Goal: Leave review/rating: Leave review/rating

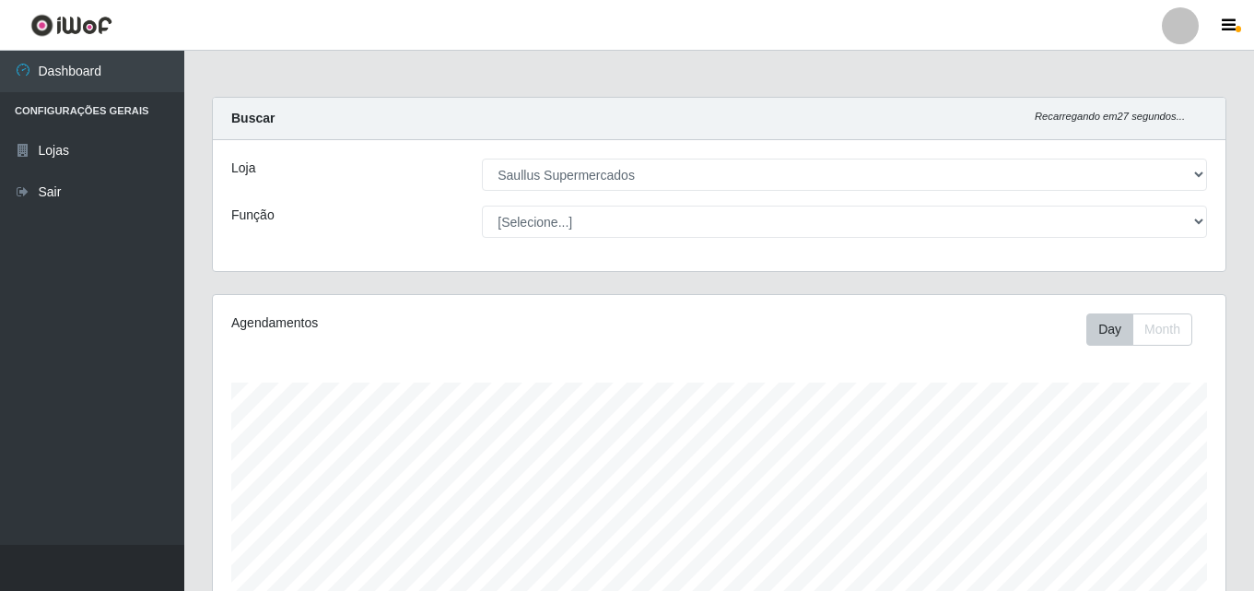
select select "423"
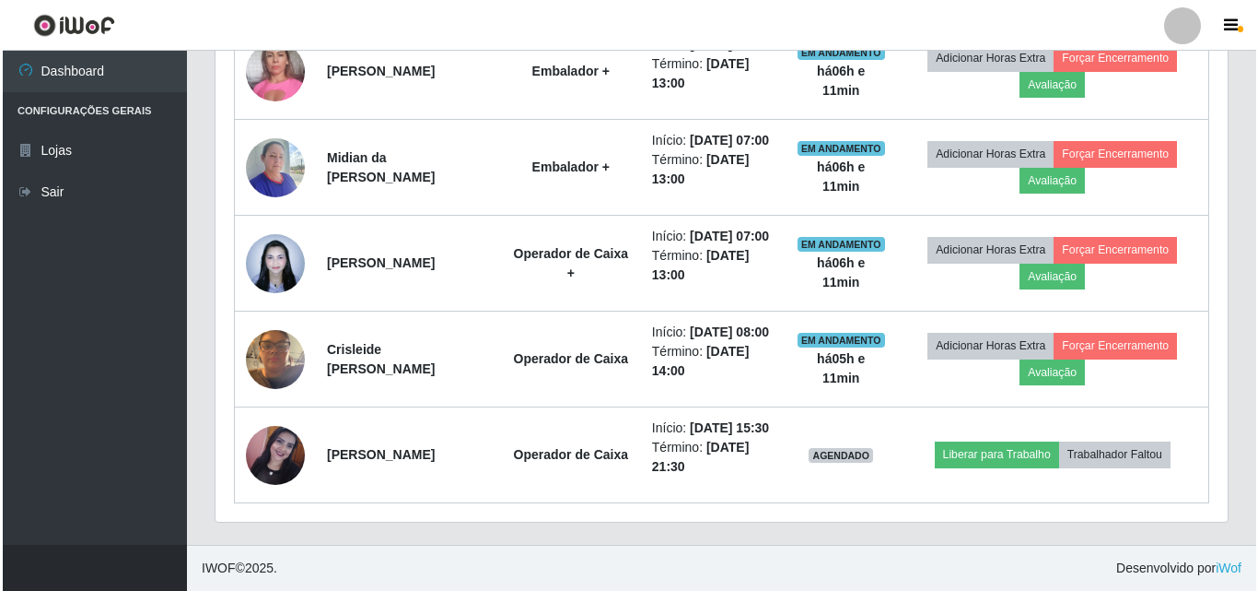
scroll to position [382, 1012]
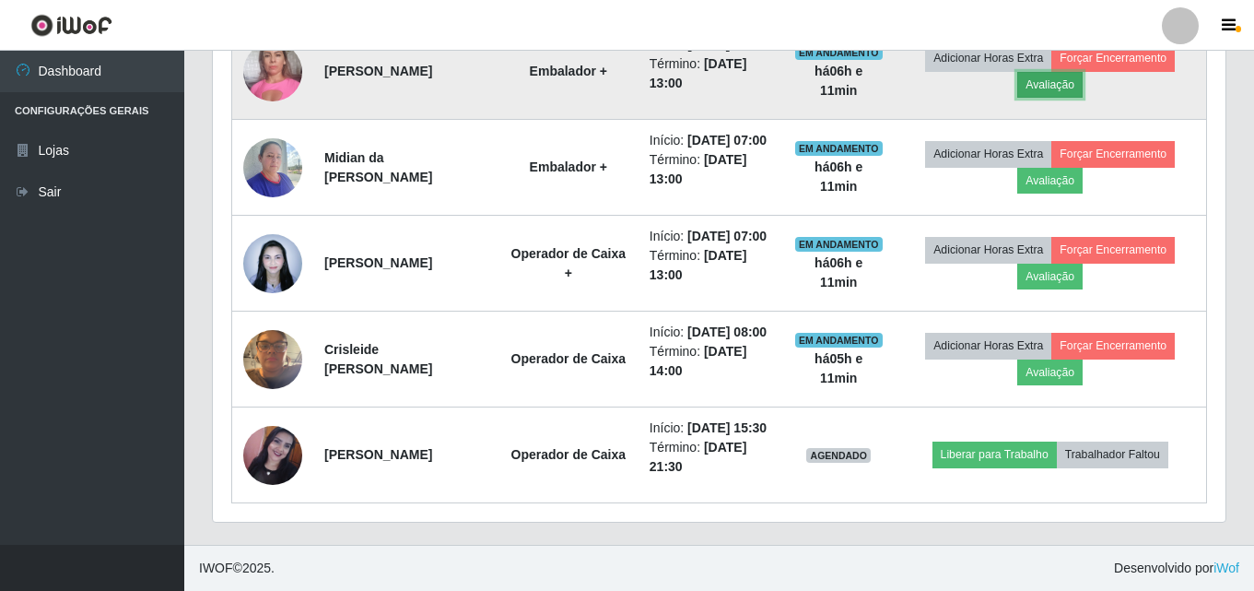
click at [1061, 82] on button "Avaliação" at bounding box center [1049, 85] width 65 height 26
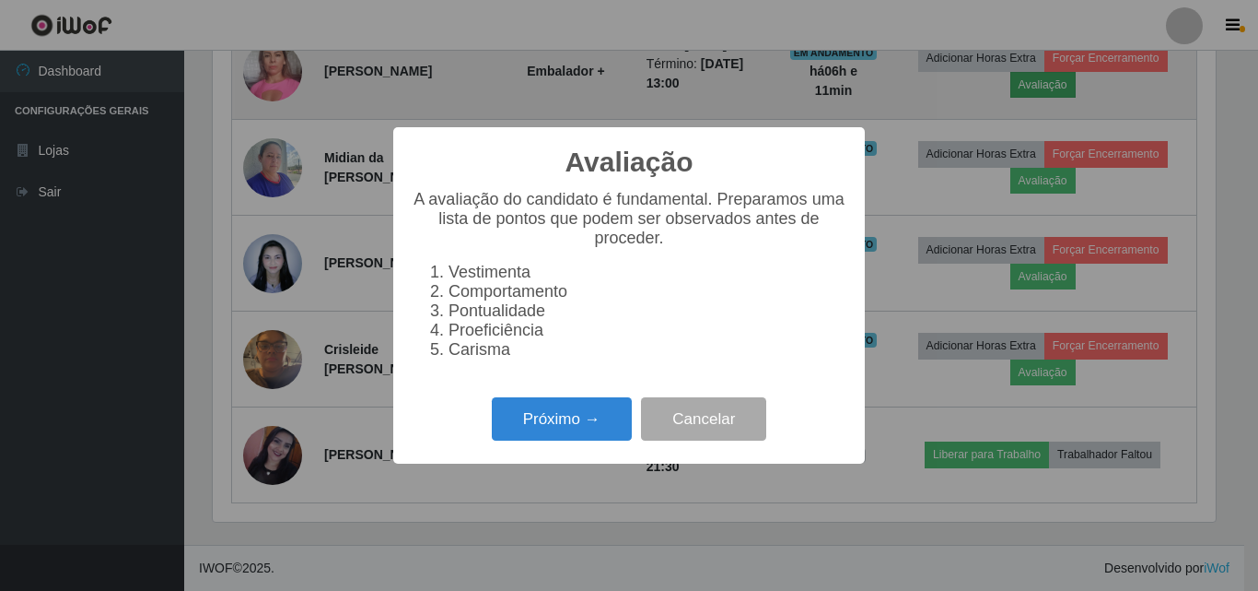
scroll to position [382, 1003]
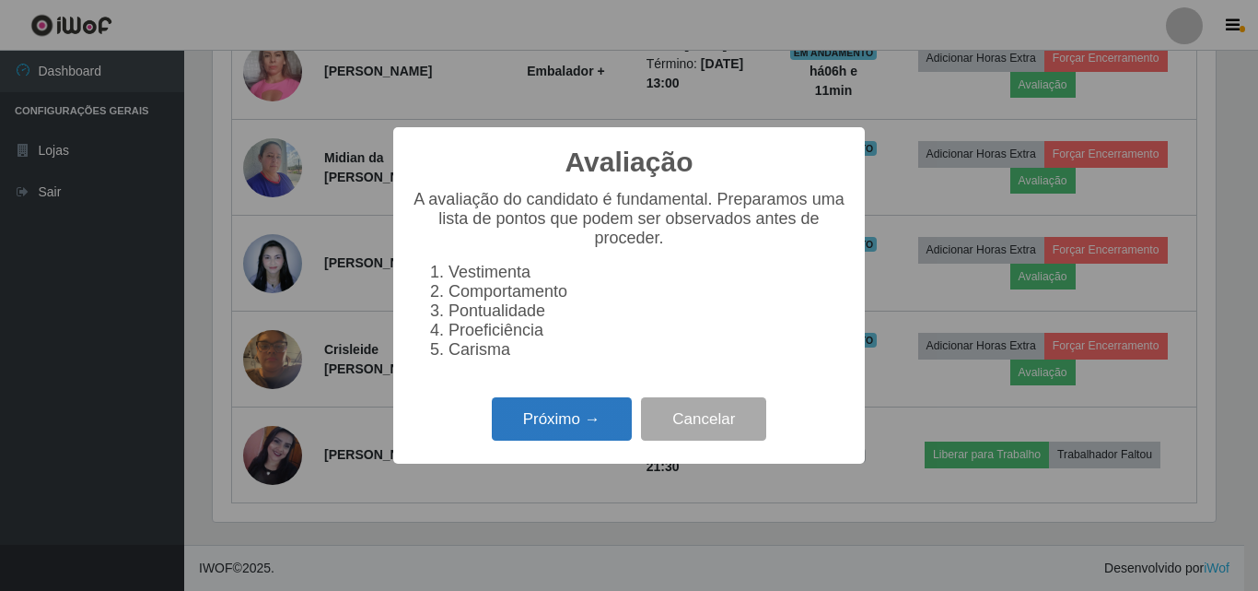
click at [568, 435] on button "Próximo →" at bounding box center [562, 418] width 140 height 43
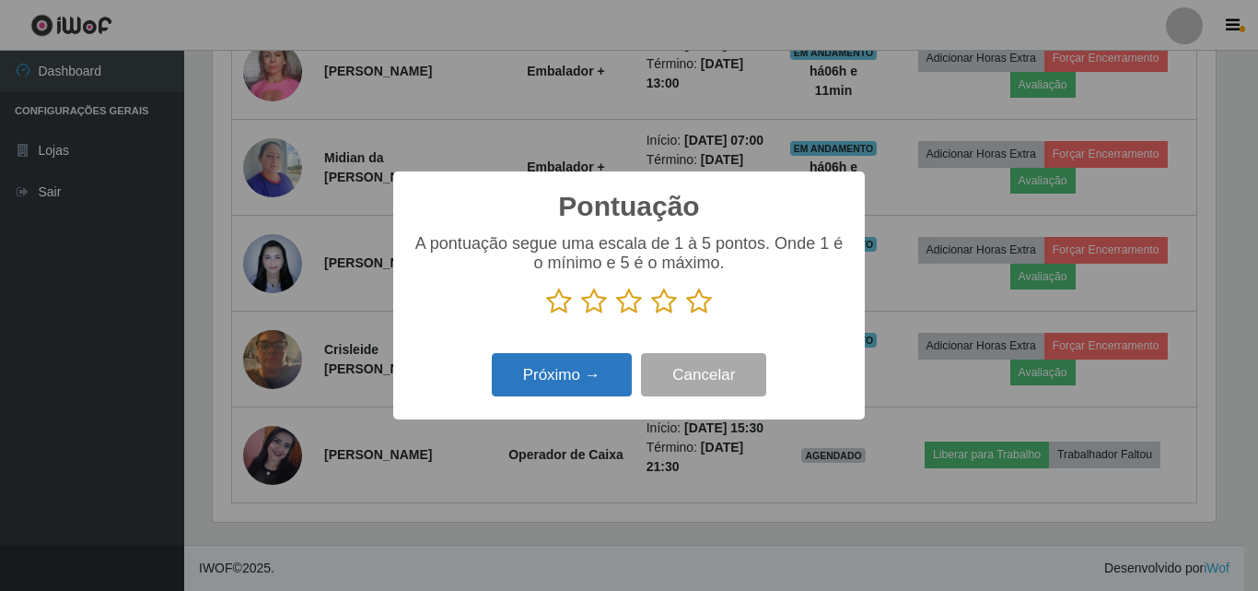
scroll to position [920880, 920259]
click at [689, 304] on icon at bounding box center [699, 301] width 26 height 28
click at [686, 315] on input "radio" at bounding box center [686, 315] width 0 height 0
click at [586, 387] on button "Próximo →" at bounding box center [562, 374] width 140 height 43
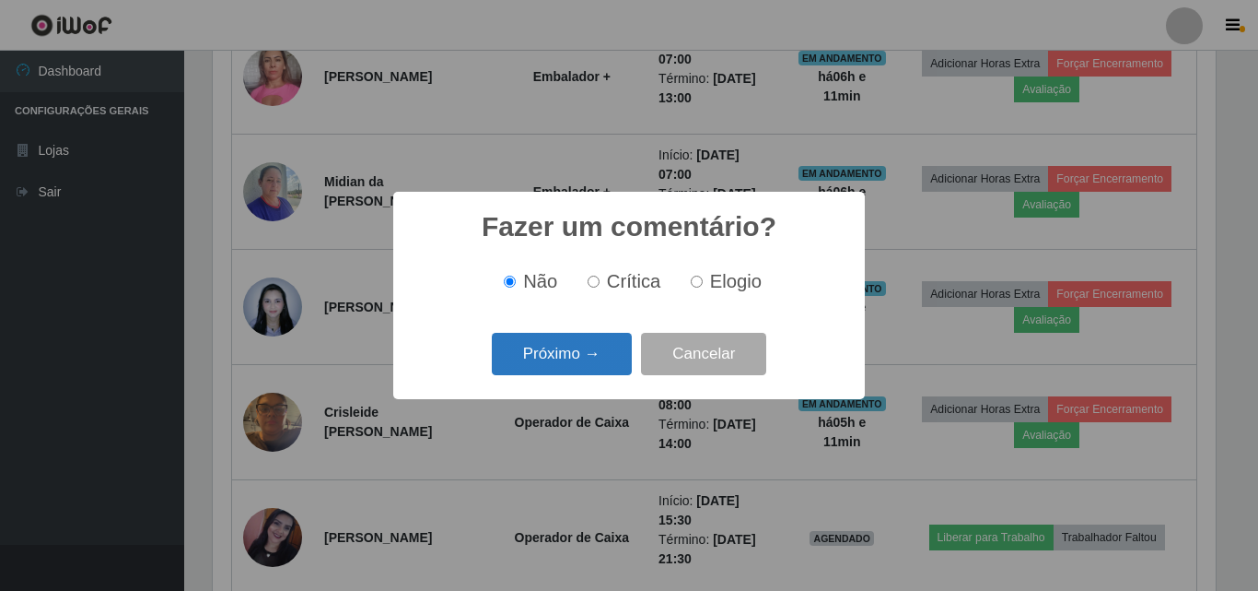
click at [609, 360] on button "Próximo →" at bounding box center [562, 354] width 140 height 43
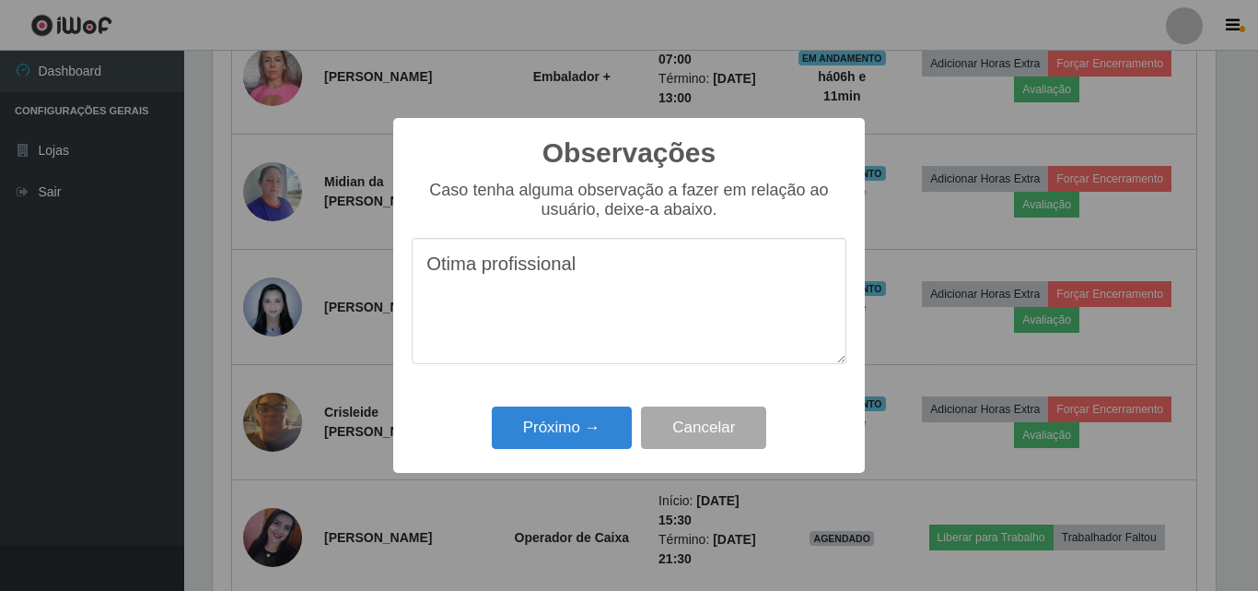
drag, startPoint x: 647, startPoint y: 270, endPoint x: 375, endPoint y: 251, distance: 272.5
click at [373, 252] on div "Observações × Caso tenha alguma observação a fazer em relação ao usuário, deixe…" at bounding box center [629, 295] width 1258 height 591
type textarea "Otima profissional"
drag, startPoint x: 599, startPoint y: 450, endPoint x: 591, endPoint y: 442, distance: 11.1
click at [597, 449] on button "Próximo →" at bounding box center [562, 427] width 140 height 43
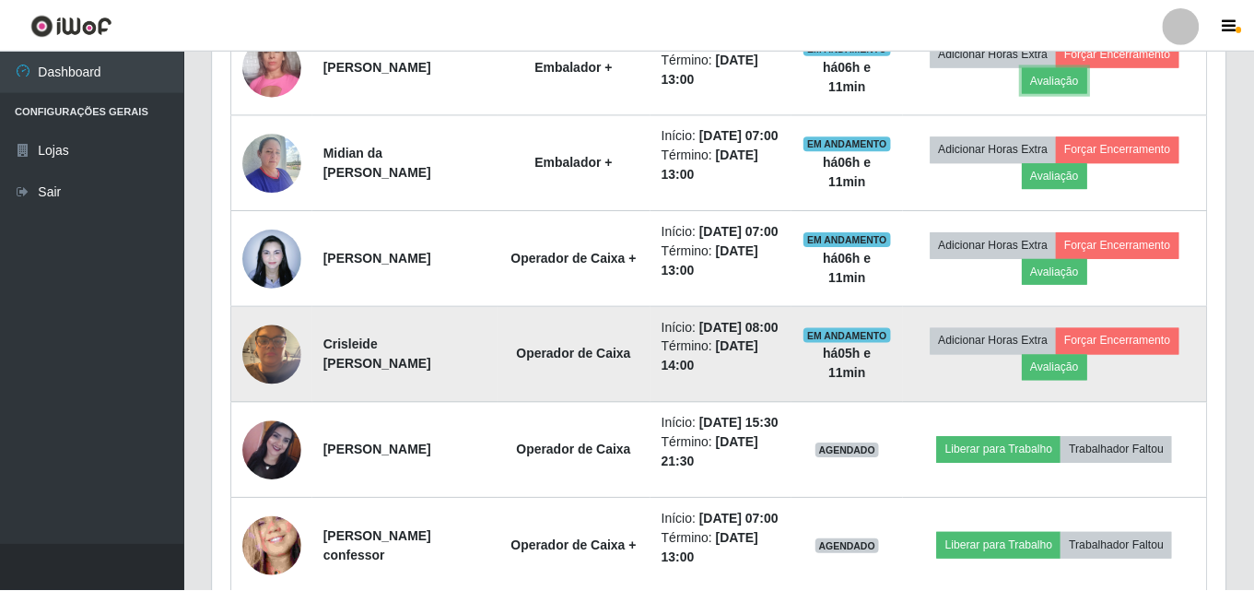
scroll to position [382, 1012]
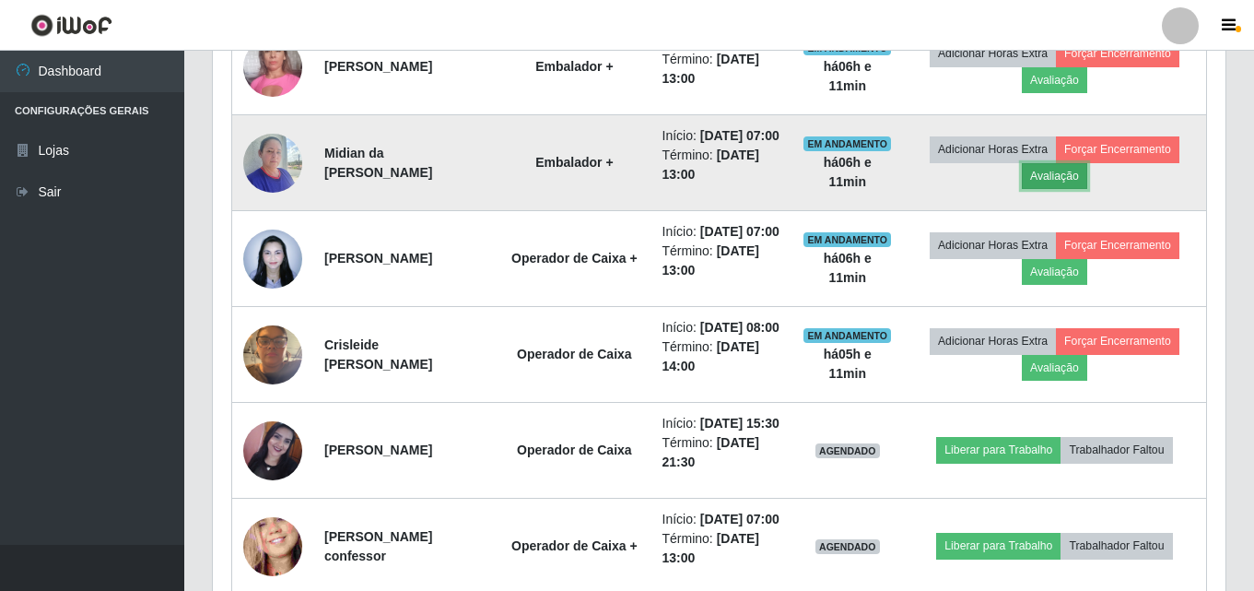
click at [1087, 189] on button "Avaliação" at bounding box center [1054, 176] width 65 height 26
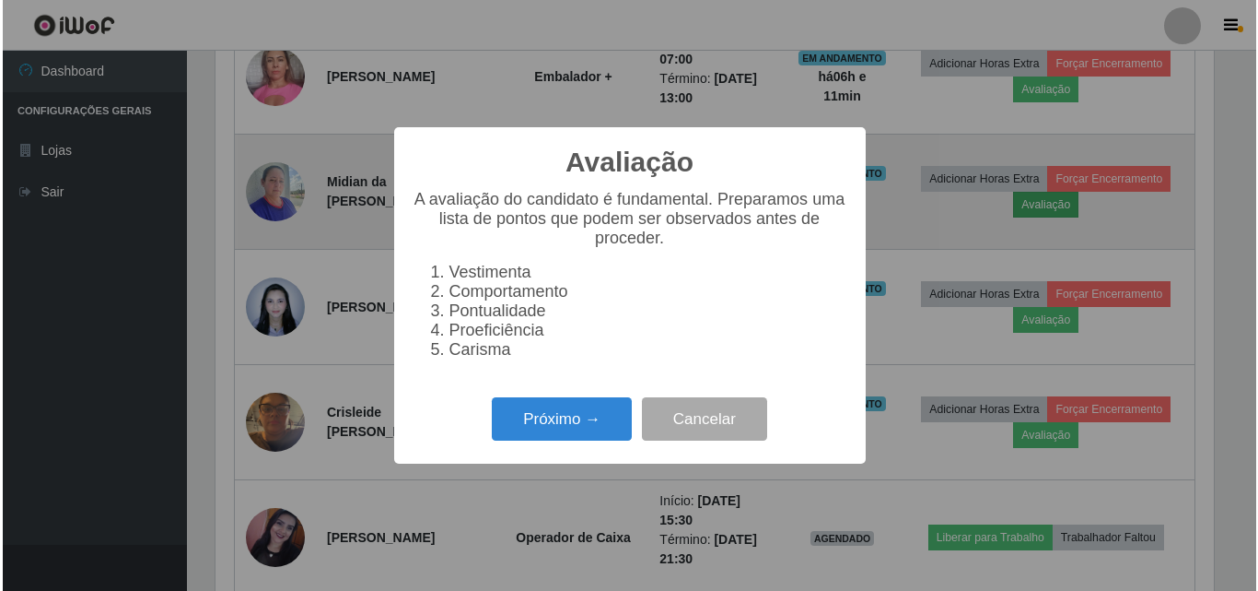
scroll to position [382, 1003]
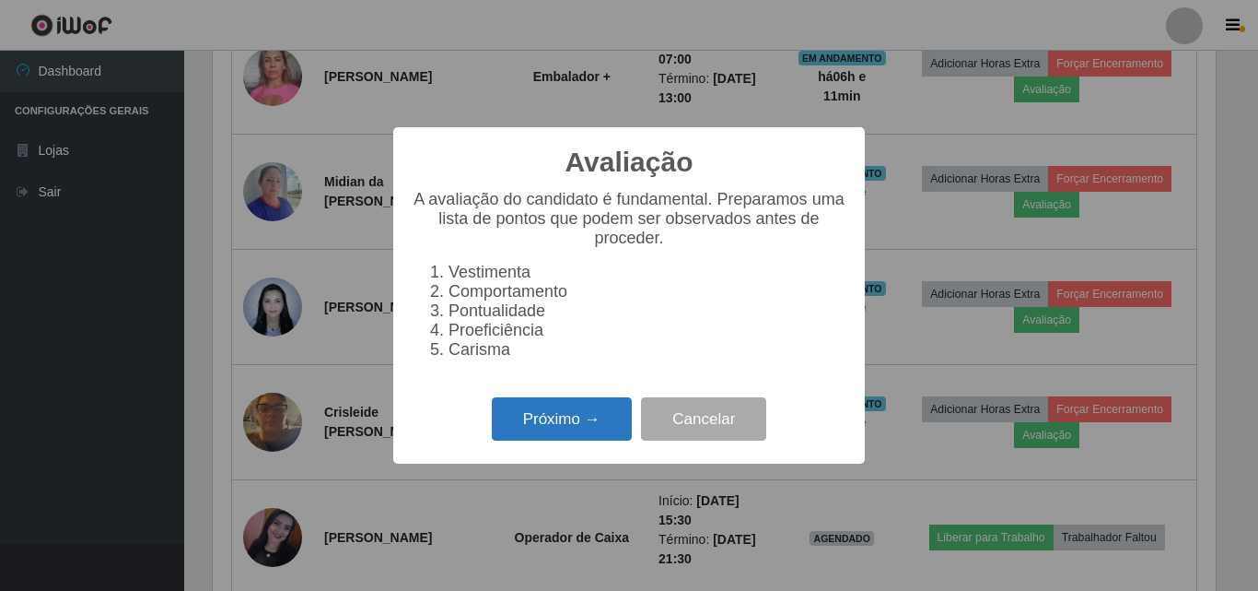
click at [501, 430] on button "Próximo →" at bounding box center [562, 418] width 140 height 43
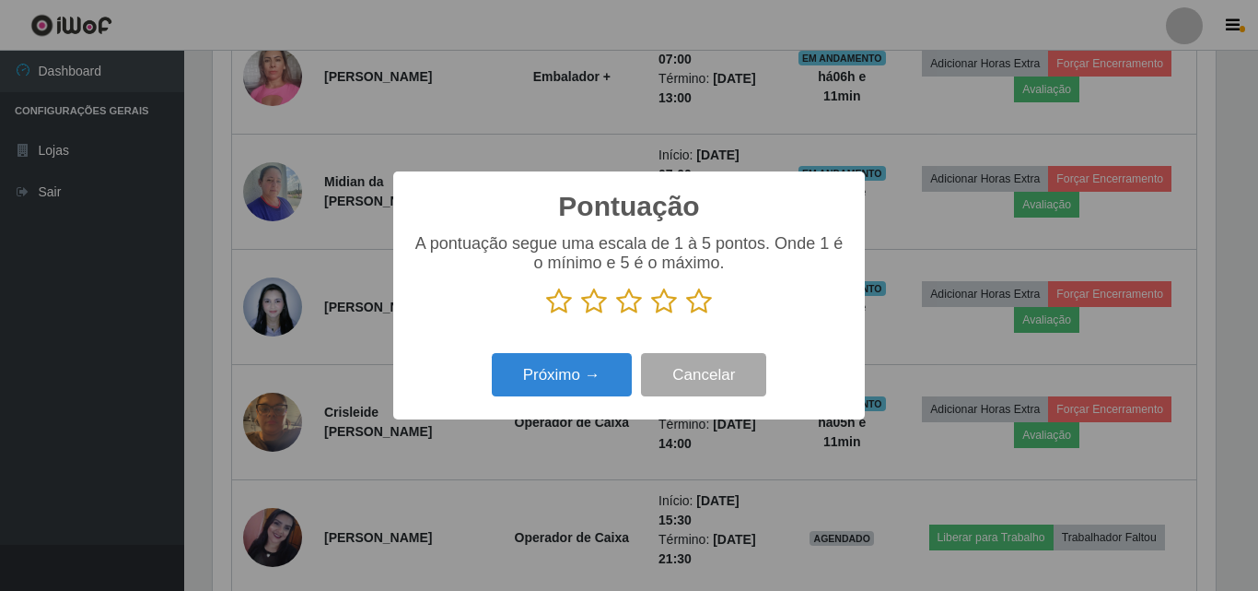
scroll to position [920880, 920259]
click at [554, 374] on button "Próximo →" at bounding box center [562, 374] width 140 height 43
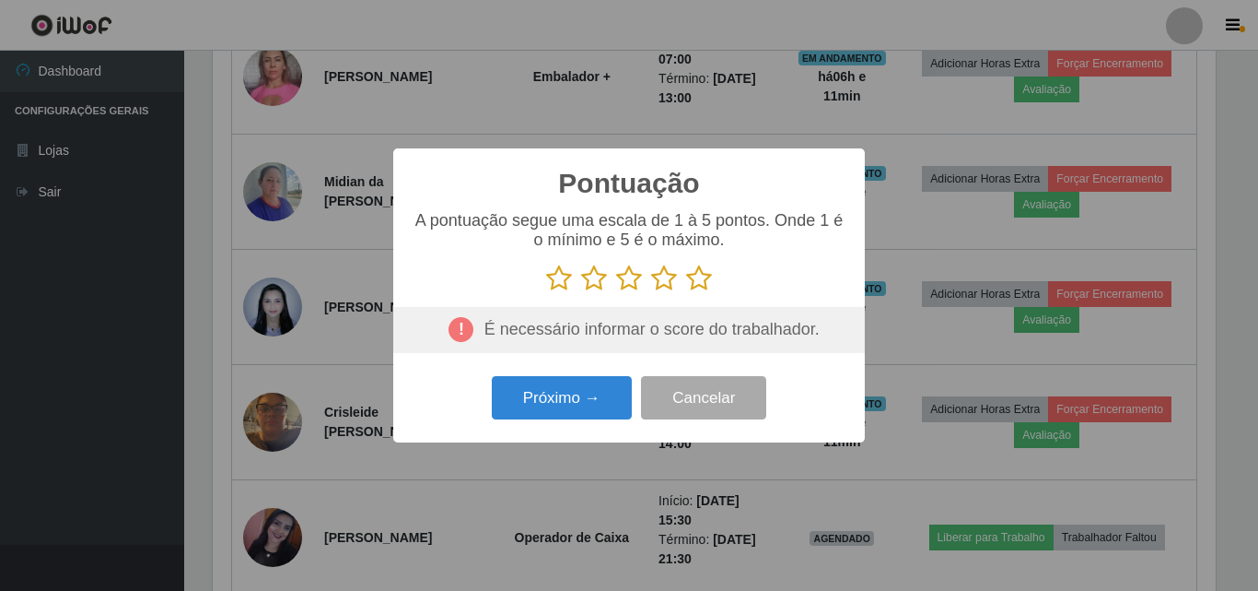
click at [695, 282] on icon at bounding box center [699, 278] width 26 height 28
click at [686, 292] on input "radio" at bounding box center [686, 292] width 0 height 0
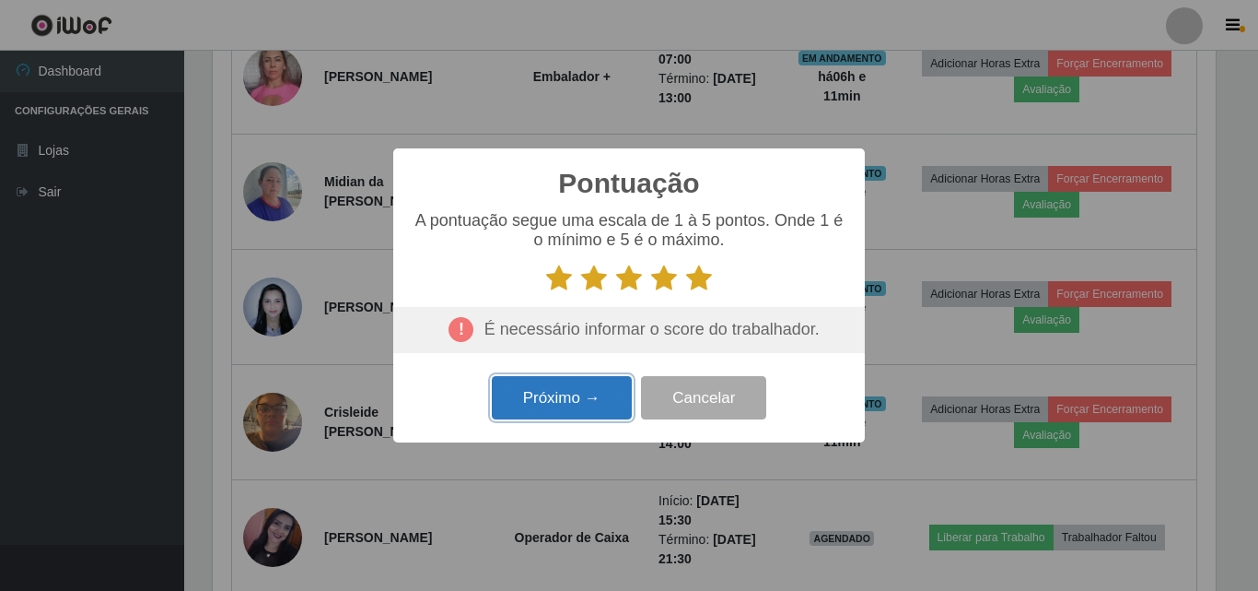
click at [579, 399] on button "Próximo →" at bounding box center [562, 397] width 140 height 43
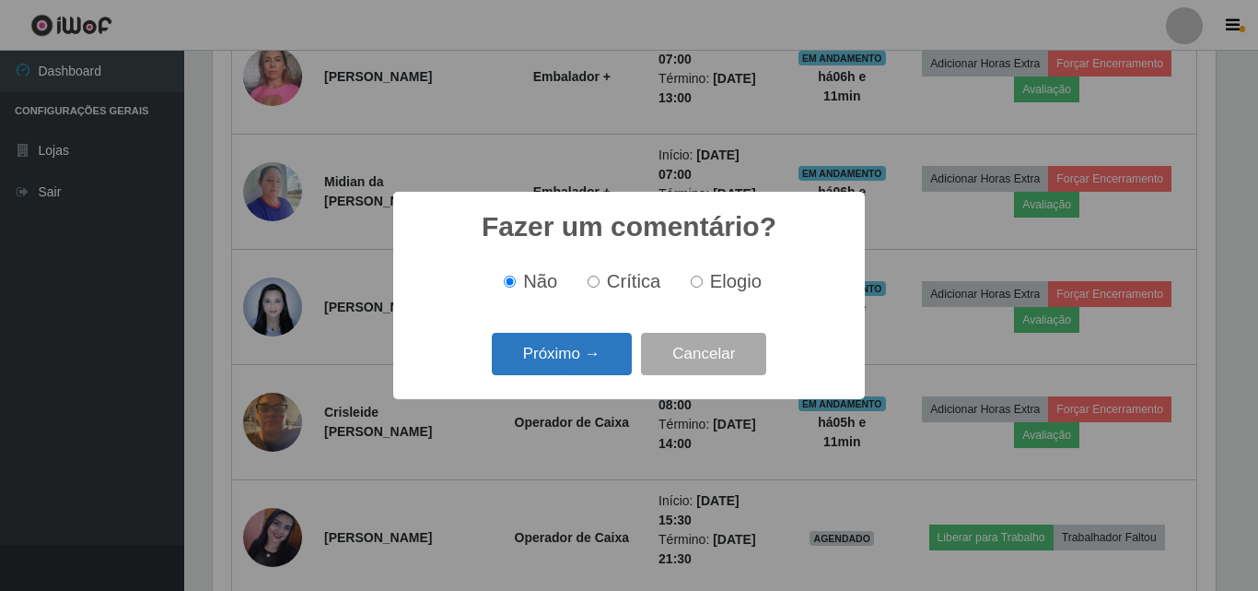
click at [588, 362] on button "Próximo →" at bounding box center [562, 354] width 140 height 43
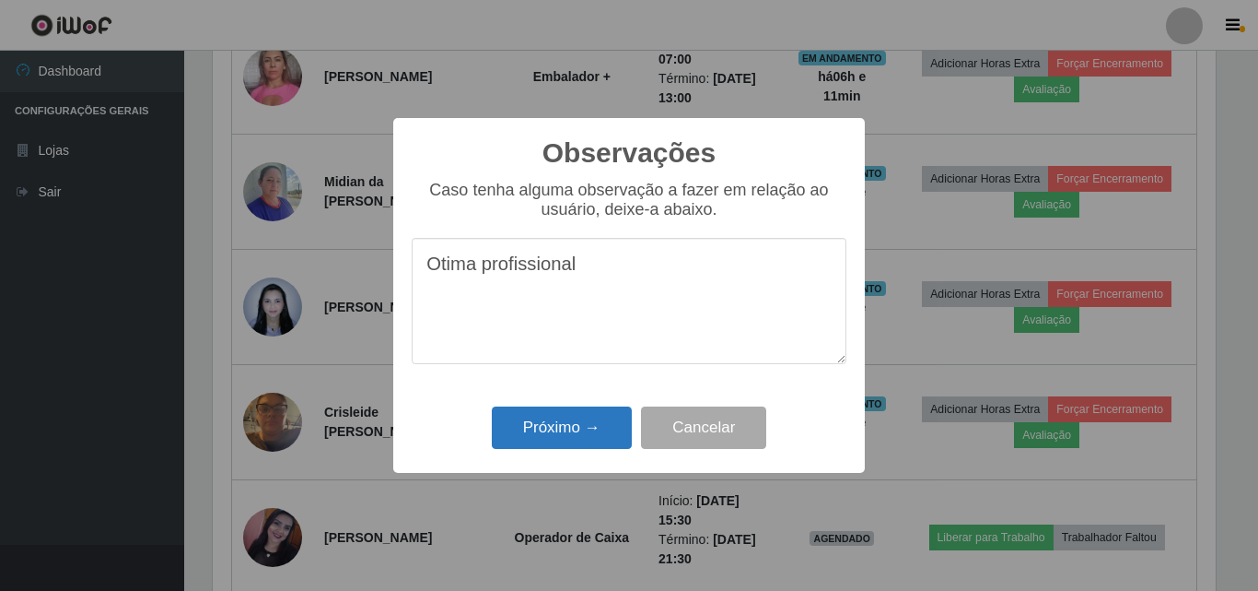
type textarea "Otima profissional"
click at [581, 418] on button "Próximo →" at bounding box center [562, 427] width 140 height 43
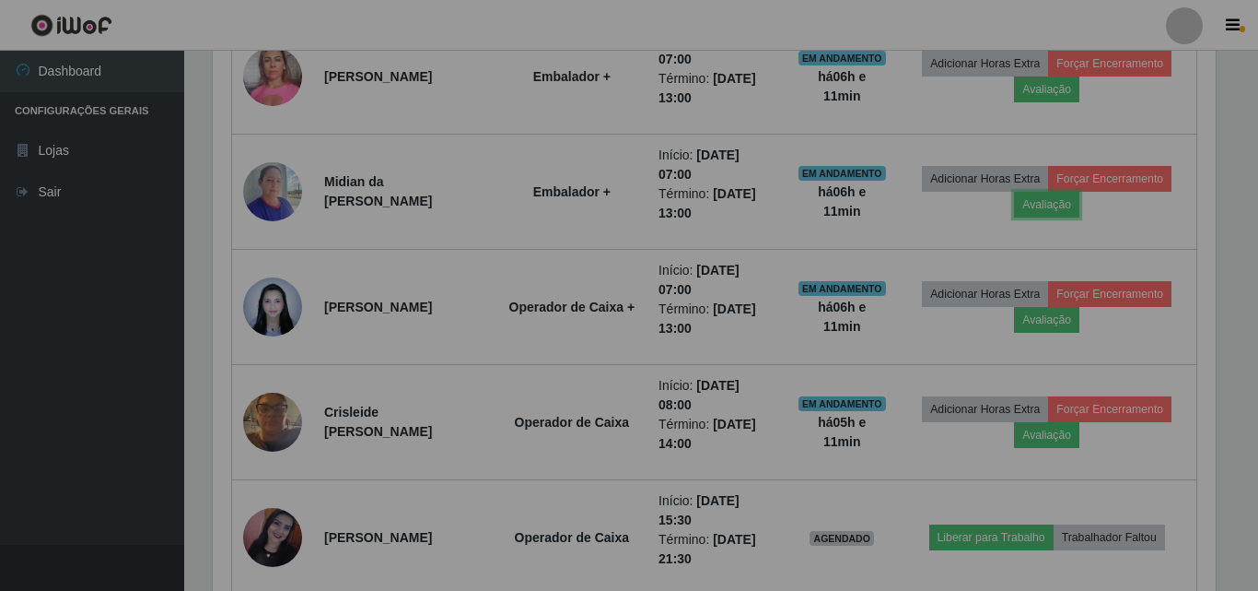
scroll to position [382, 1012]
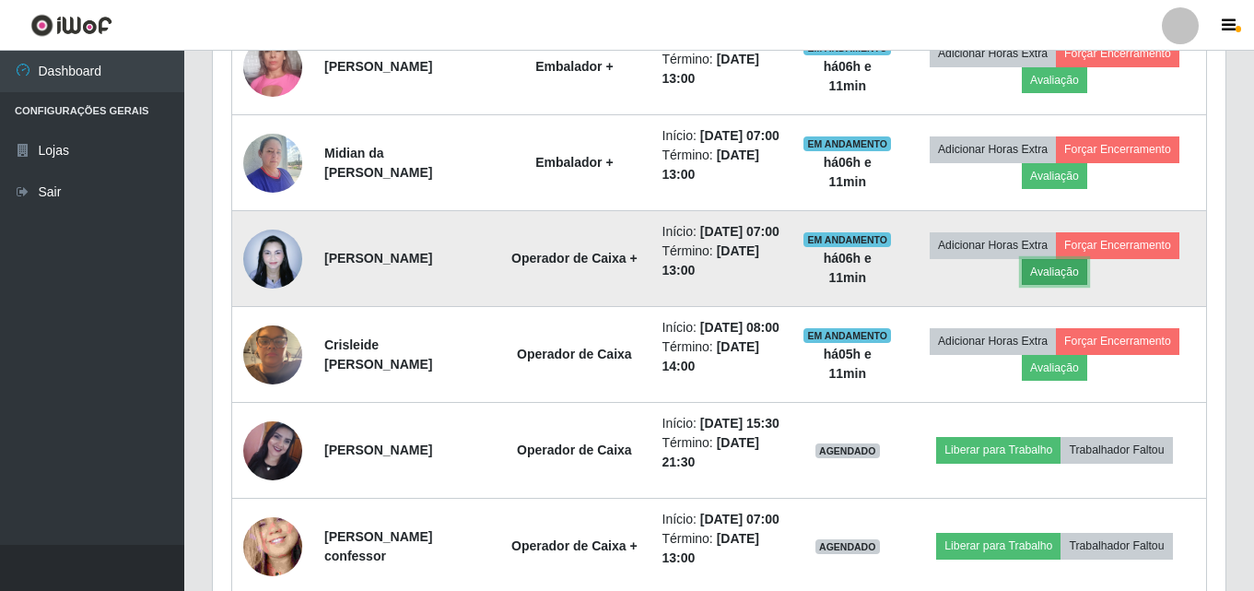
click at [1082, 285] on button "Avaliação" at bounding box center [1054, 272] width 65 height 26
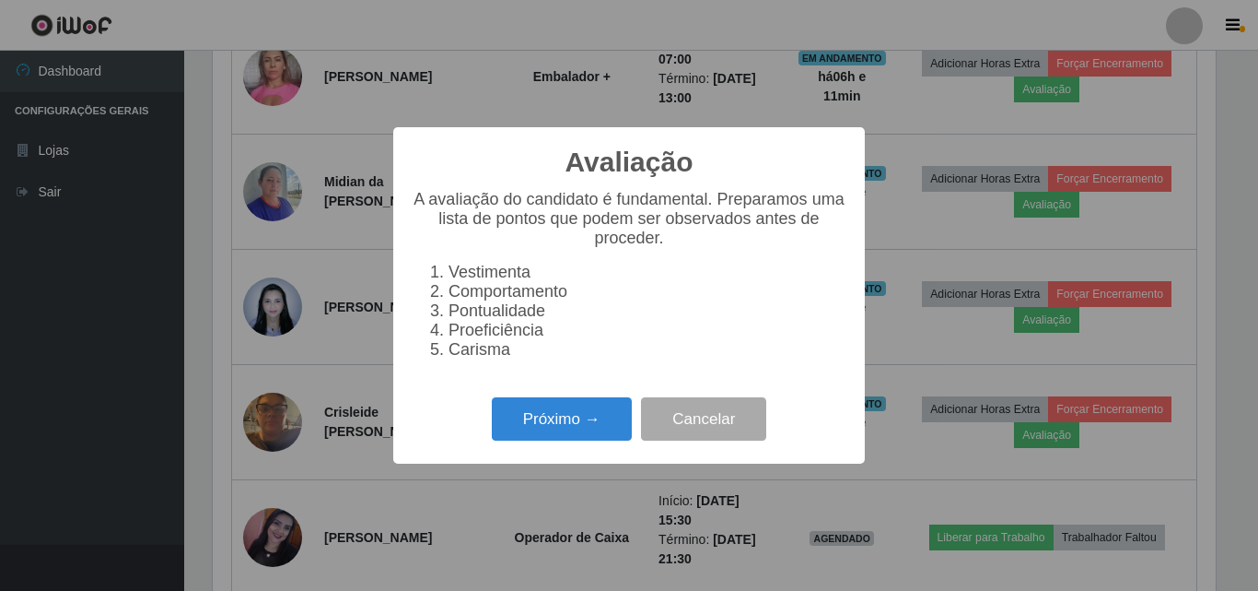
click at [529, 392] on div "Avaliação × A avaliação do candidato é fundamental. Preparamos uma lista de pon…" at bounding box center [629, 295] width 472 height 336
click at [530, 411] on button "Próximo →" at bounding box center [562, 418] width 140 height 43
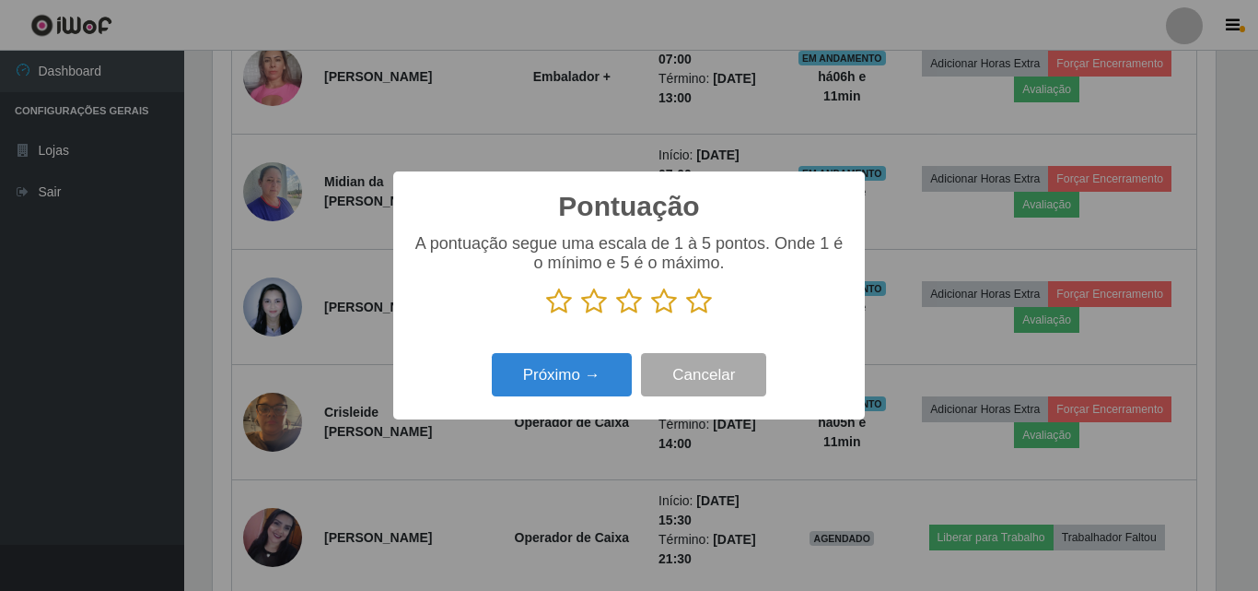
scroll to position [920880, 920259]
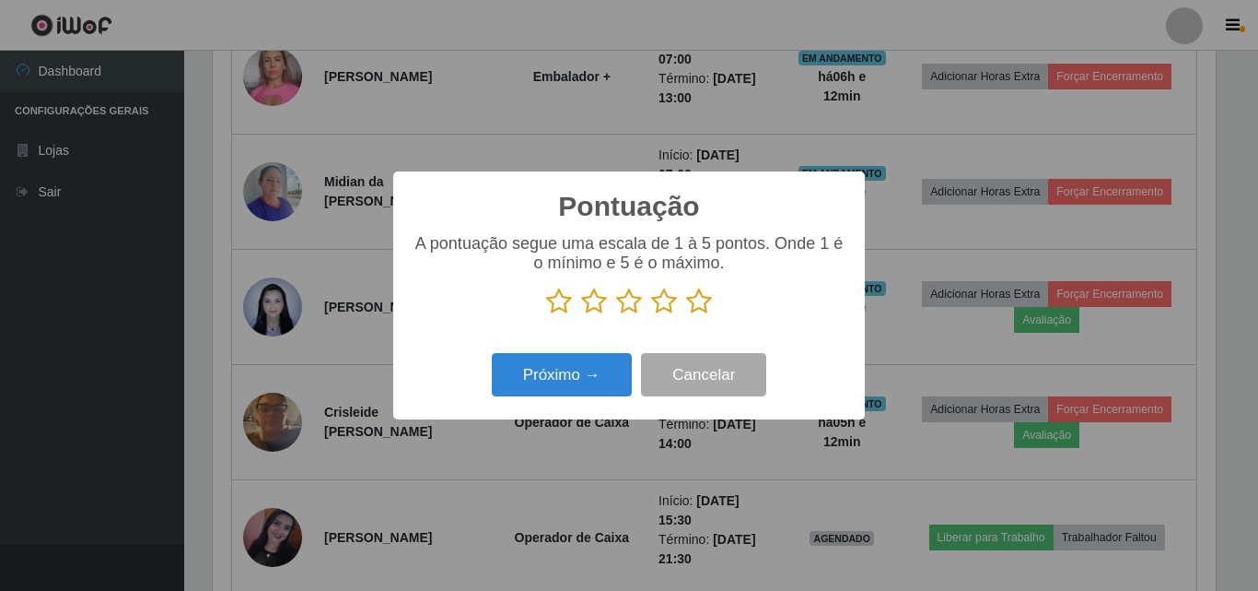
click at [696, 299] on icon at bounding box center [699, 301] width 26 height 28
click at [686, 315] on input "radio" at bounding box center [686, 315] width 0 height 0
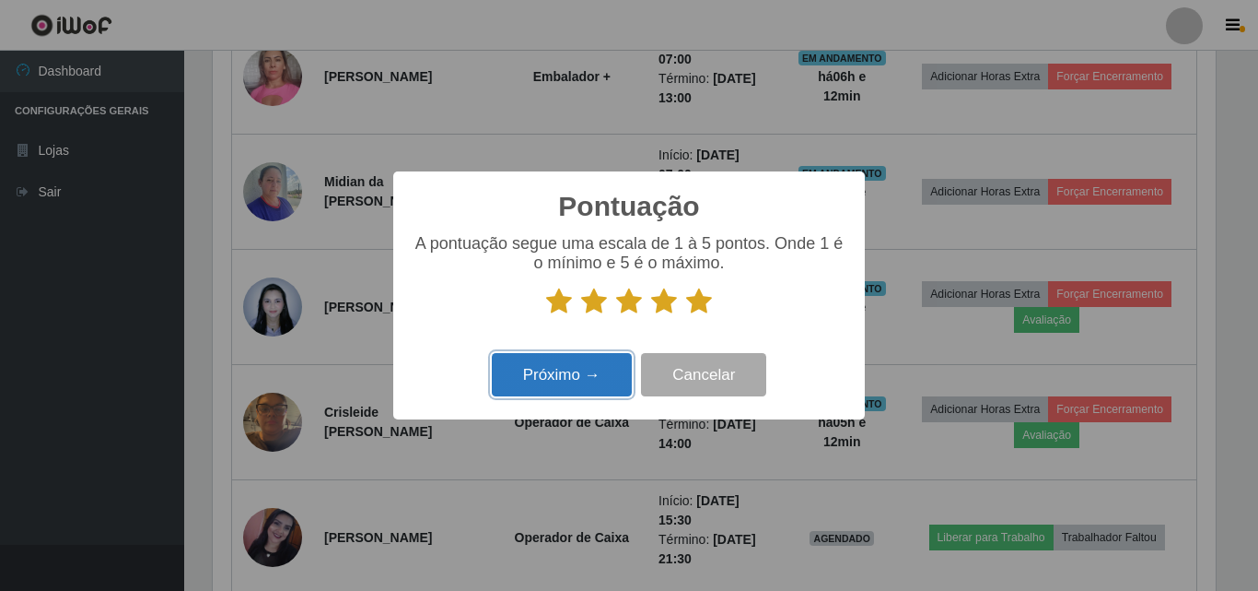
click at [596, 370] on button "Próximo →" at bounding box center [562, 374] width 140 height 43
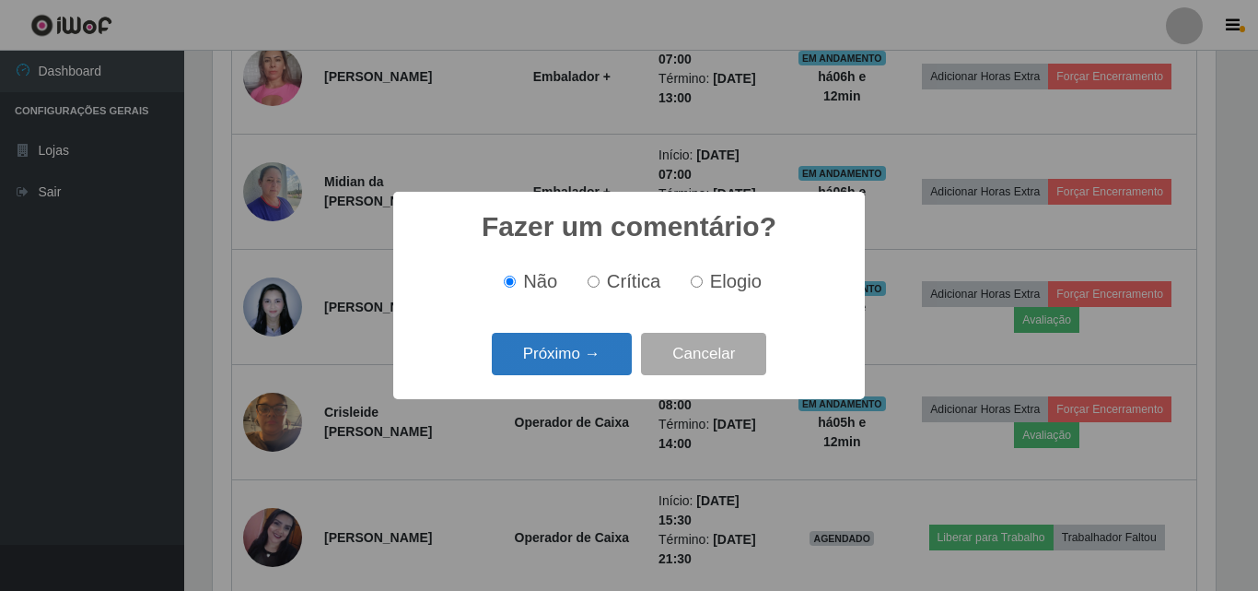
click at [557, 358] on button "Próximo →" at bounding box center [562, 354] width 140 height 43
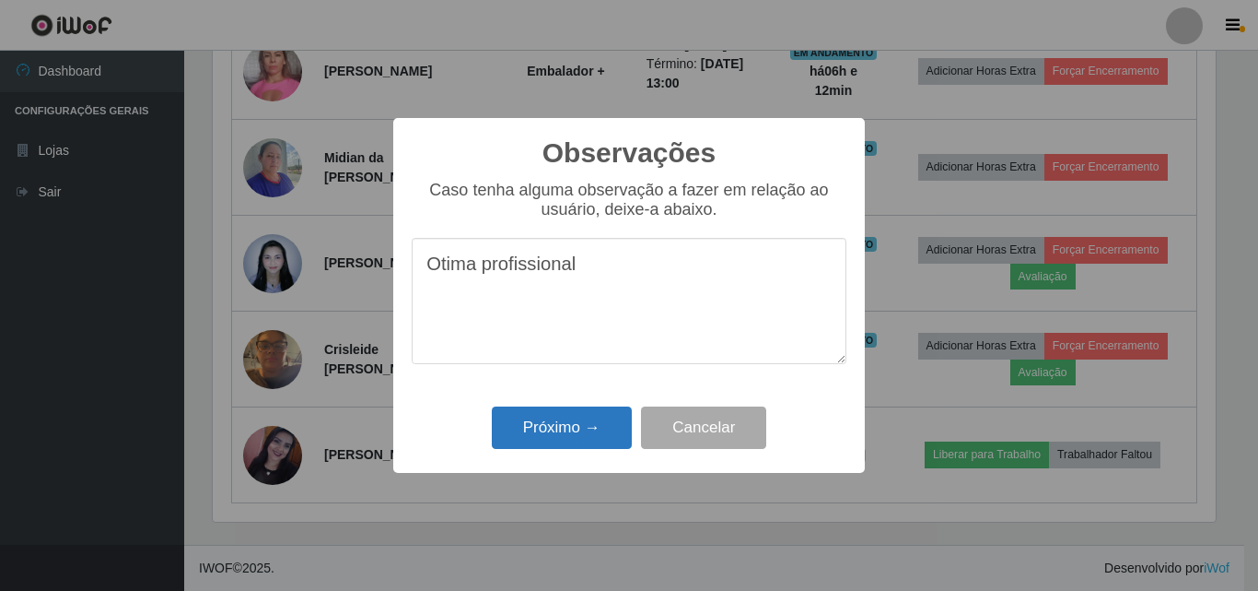
type textarea "Otima profissional"
click at [609, 434] on button "Próximo →" at bounding box center [562, 427] width 140 height 43
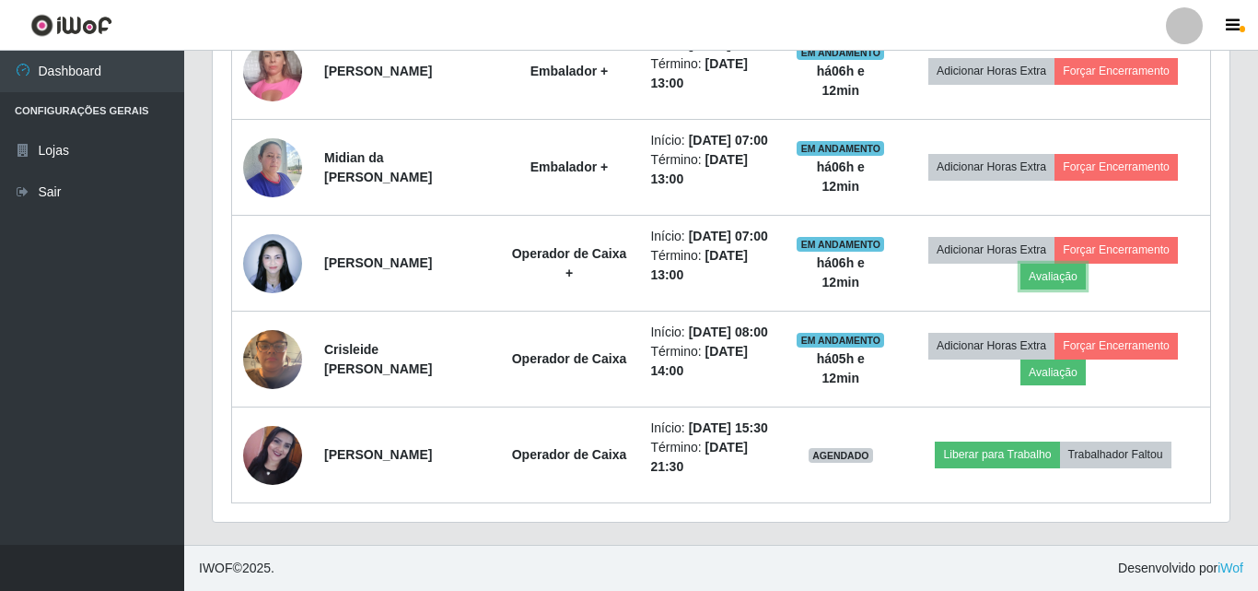
scroll to position [382, 1012]
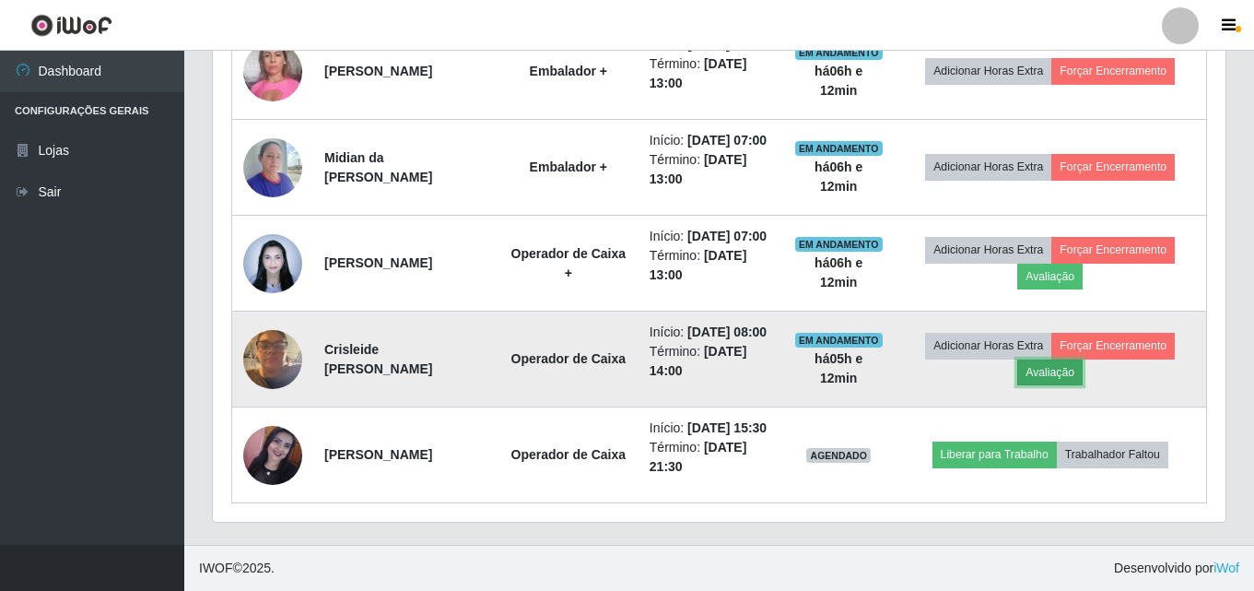
click at [1066, 385] on button "Avaliação" at bounding box center [1049, 372] width 65 height 26
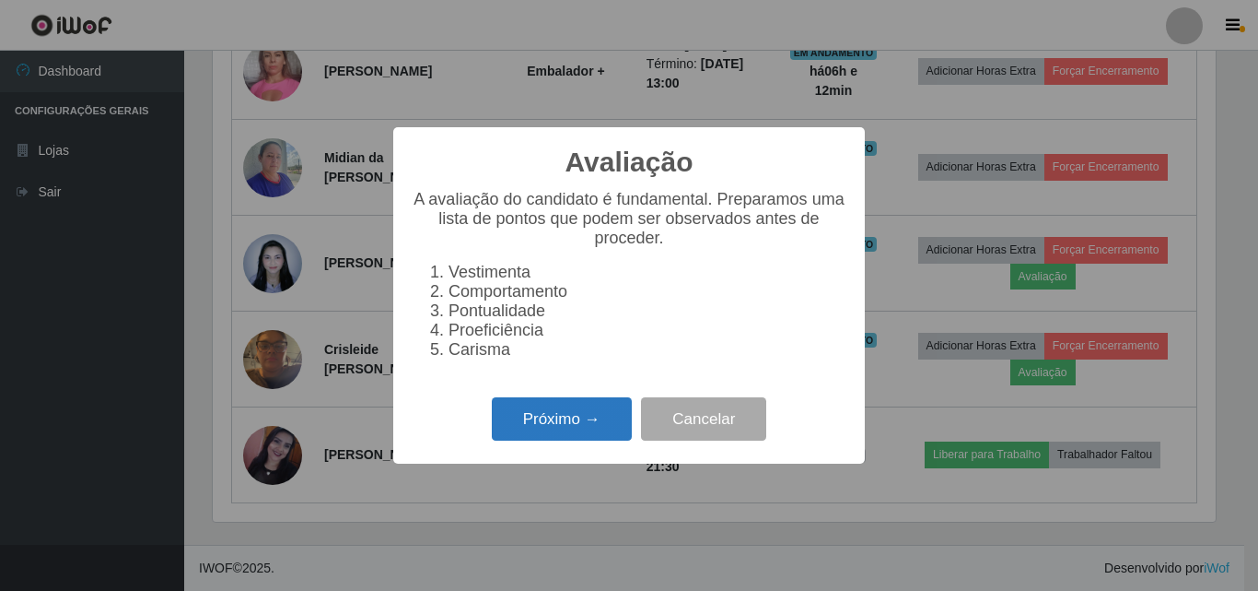
click at [522, 425] on button "Próximo →" at bounding box center [562, 418] width 140 height 43
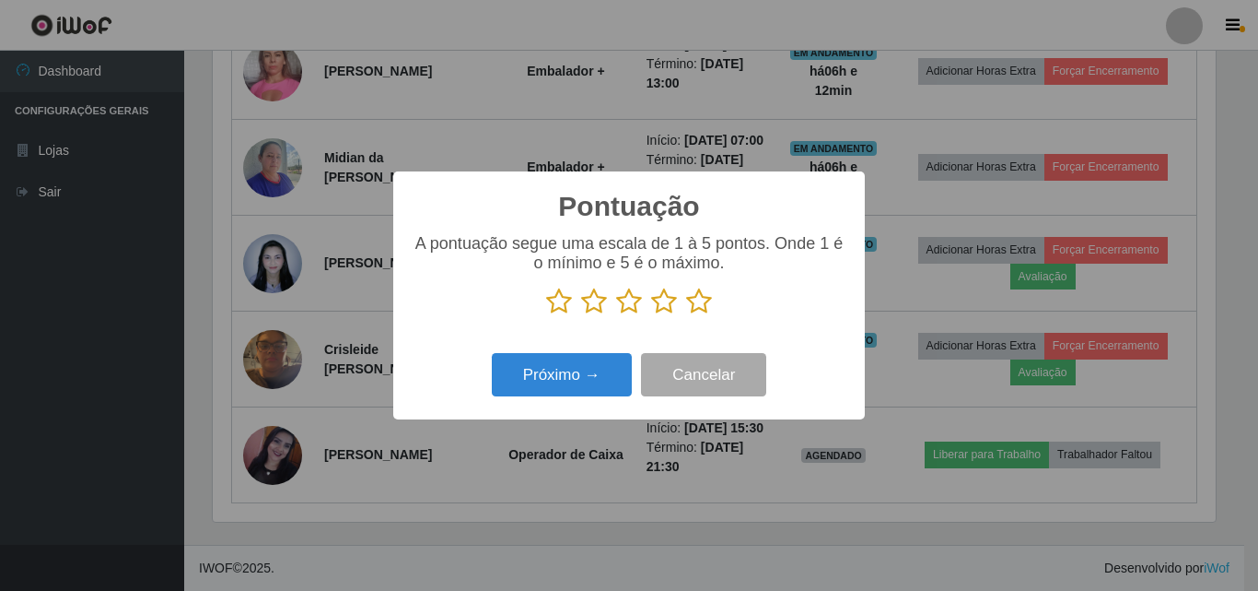
scroll to position [920880, 920259]
click at [696, 310] on icon at bounding box center [699, 301] width 26 height 28
click at [686, 315] on input "radio" at bounding box center [686, 315] width 0 height 0
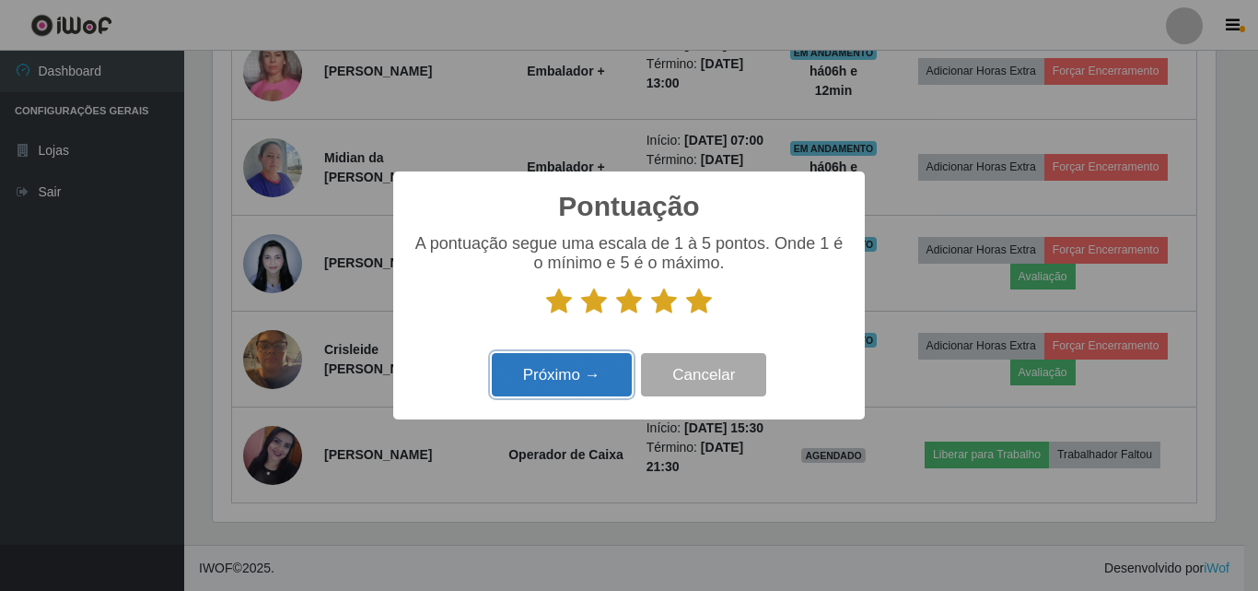
click at [629, 378] on button "Próximo →" at bounding box center [562, 374] width 140 height 43
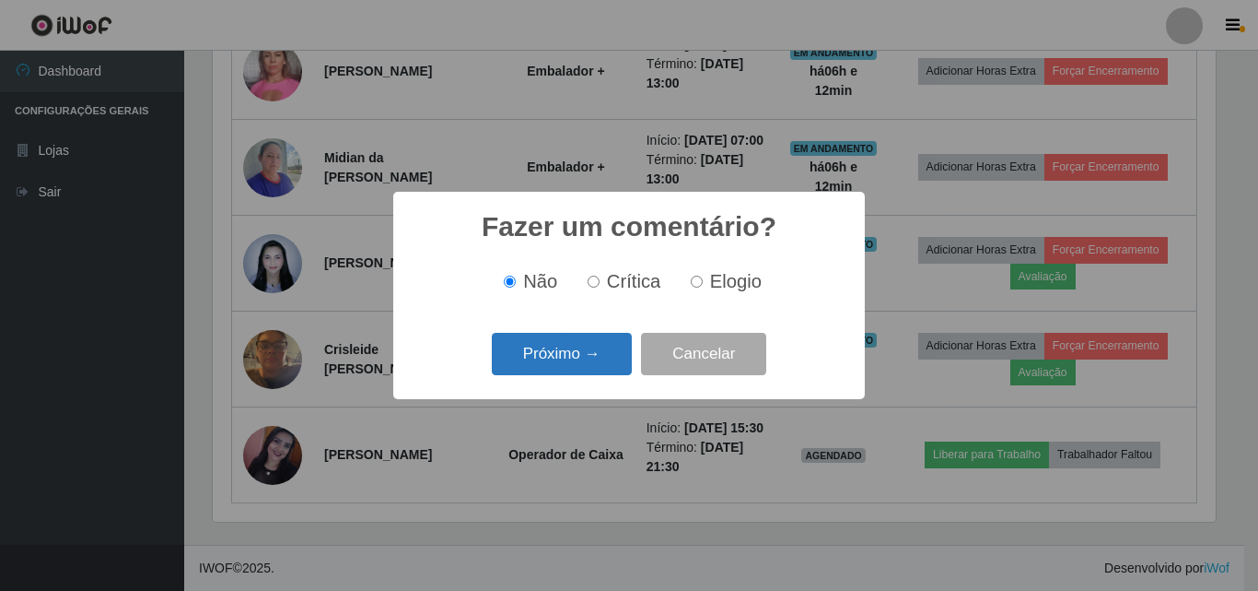
click at [563, 351] on button "Próximo →" at bounding box center [562, 354] width 140 height 43
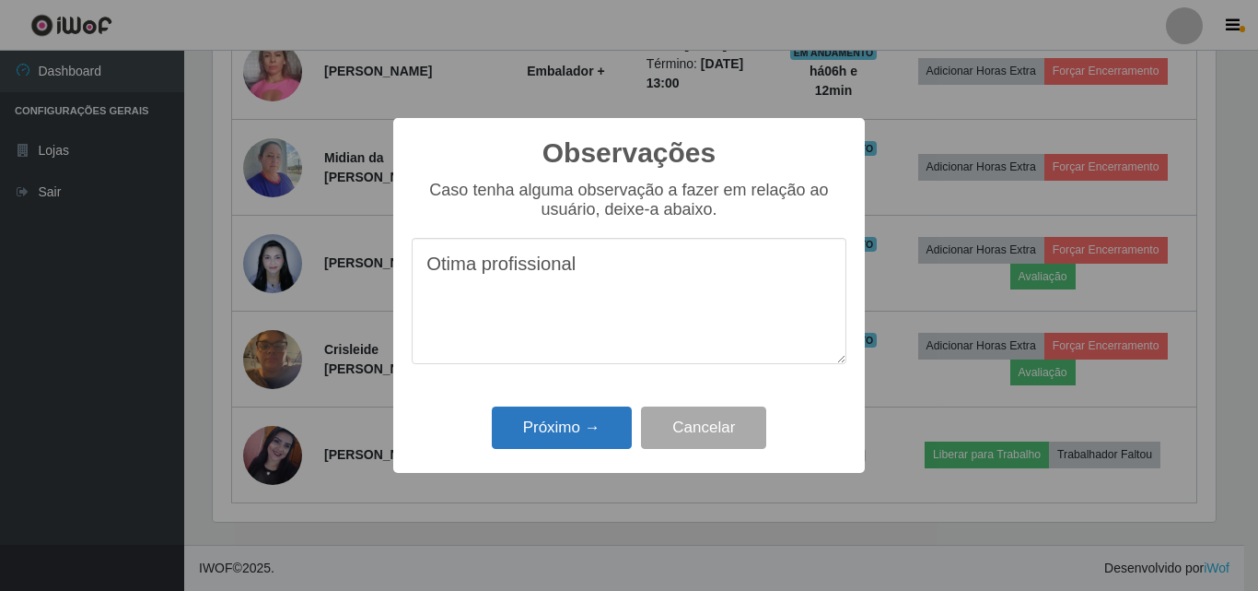
type textarea "Otima profissional"
click at [589, 426] on button "Próximo →" at bounding box center [562, 427] width 140 height 43
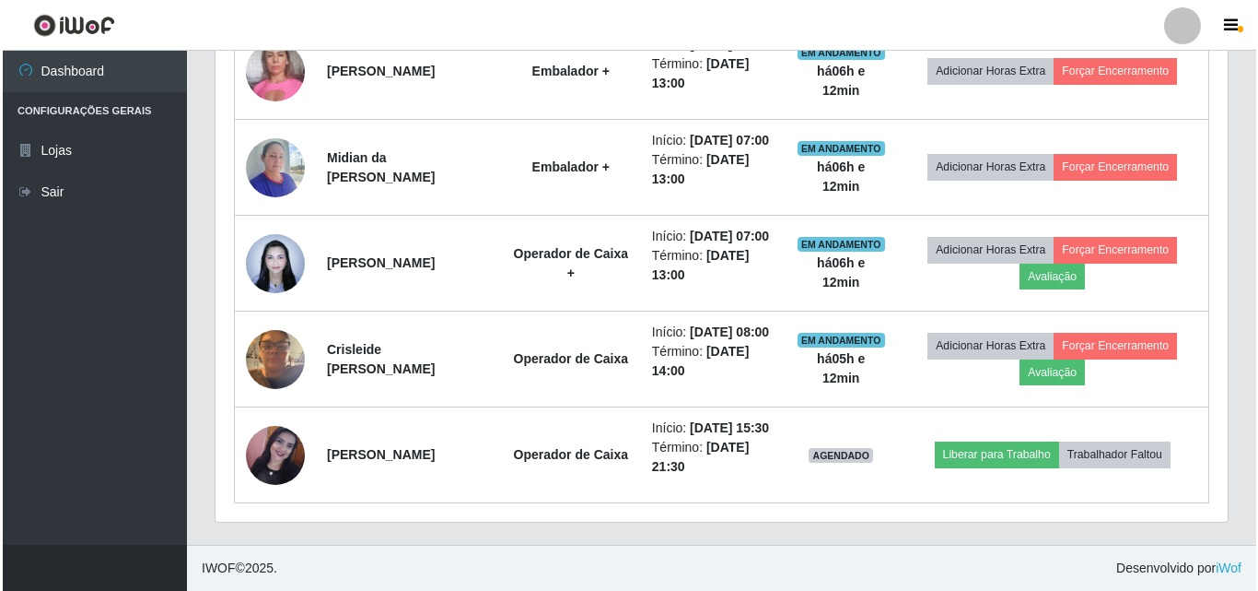
scroll to position [382, 1012]
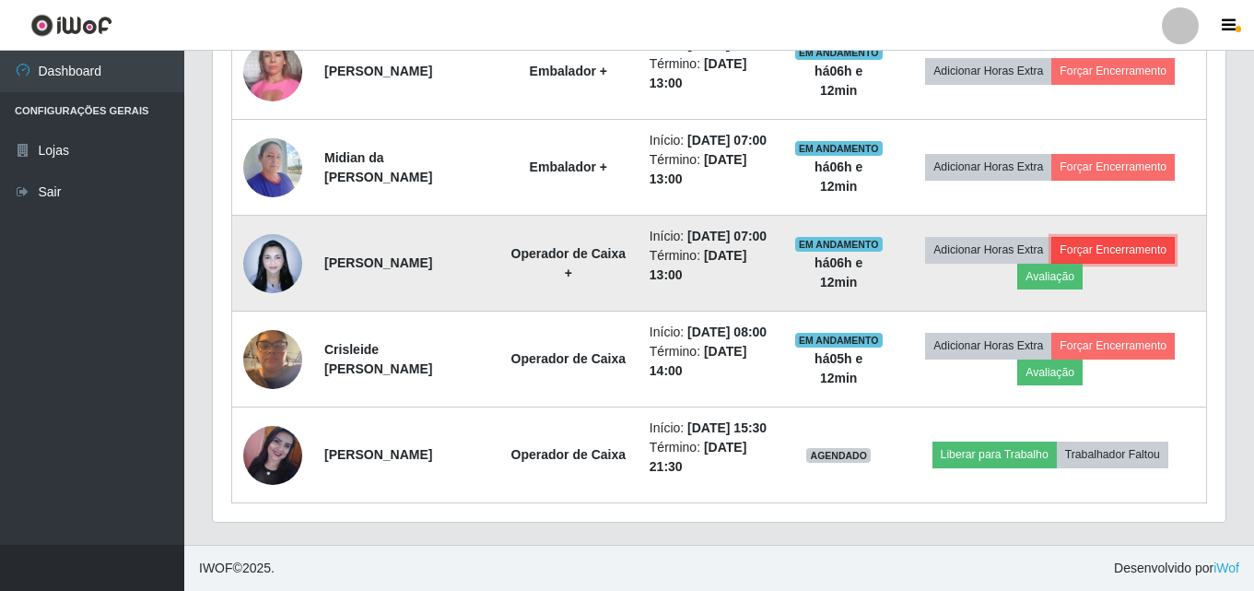
click at [1124, 263] on button "Forçar Encerramento" at bounding box center [1112, 250] width 123 height 26
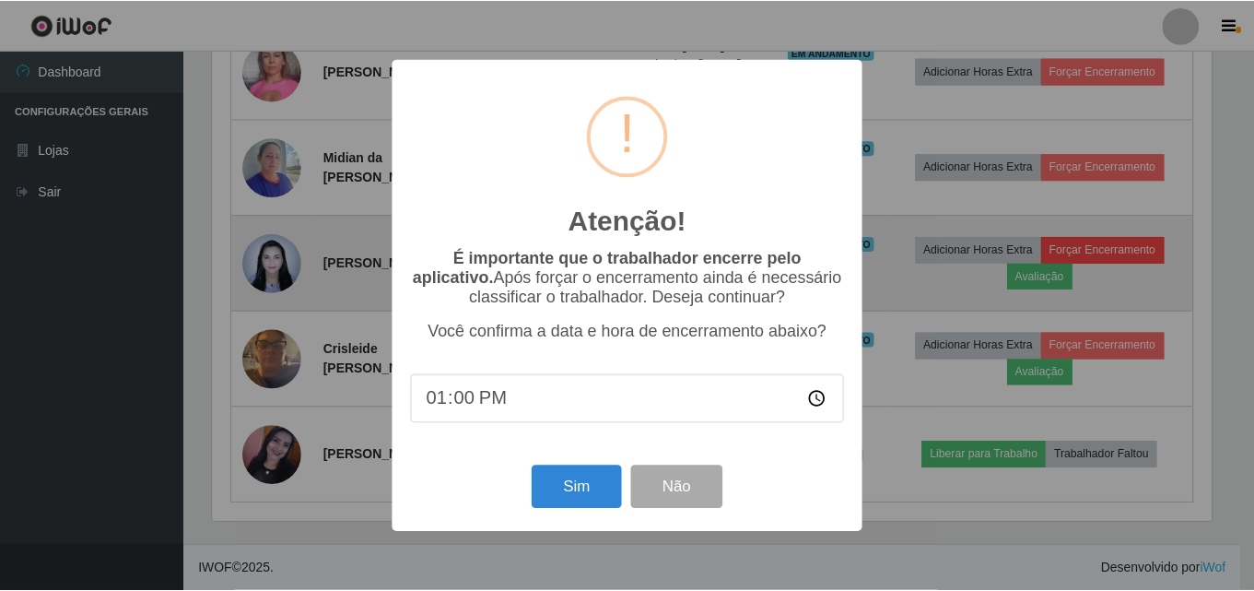
scroll to position [382, 1003]
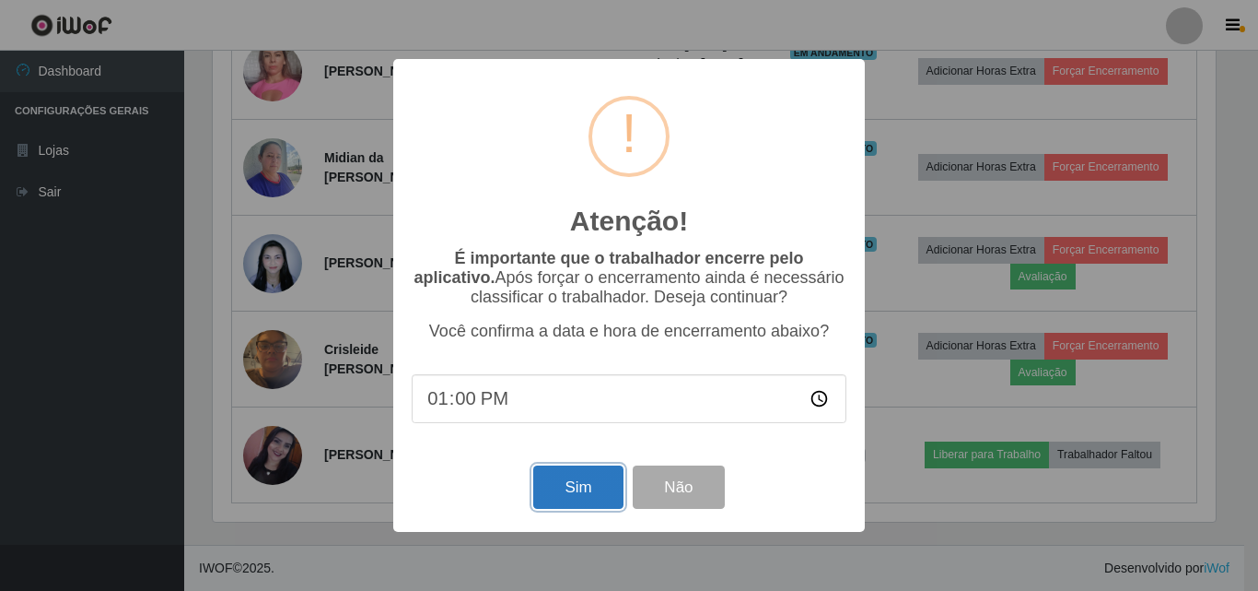
click at [598, 489] on button "Sim" at bounding box center [577, 486] width 89 height 43
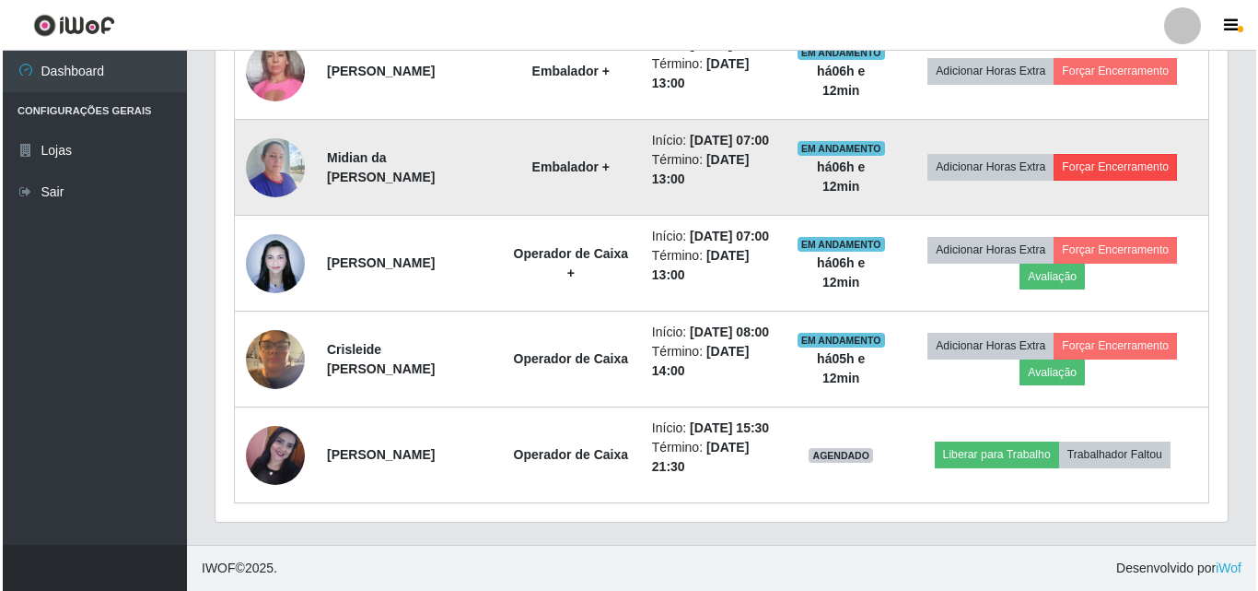
scroll to position [0, 0]
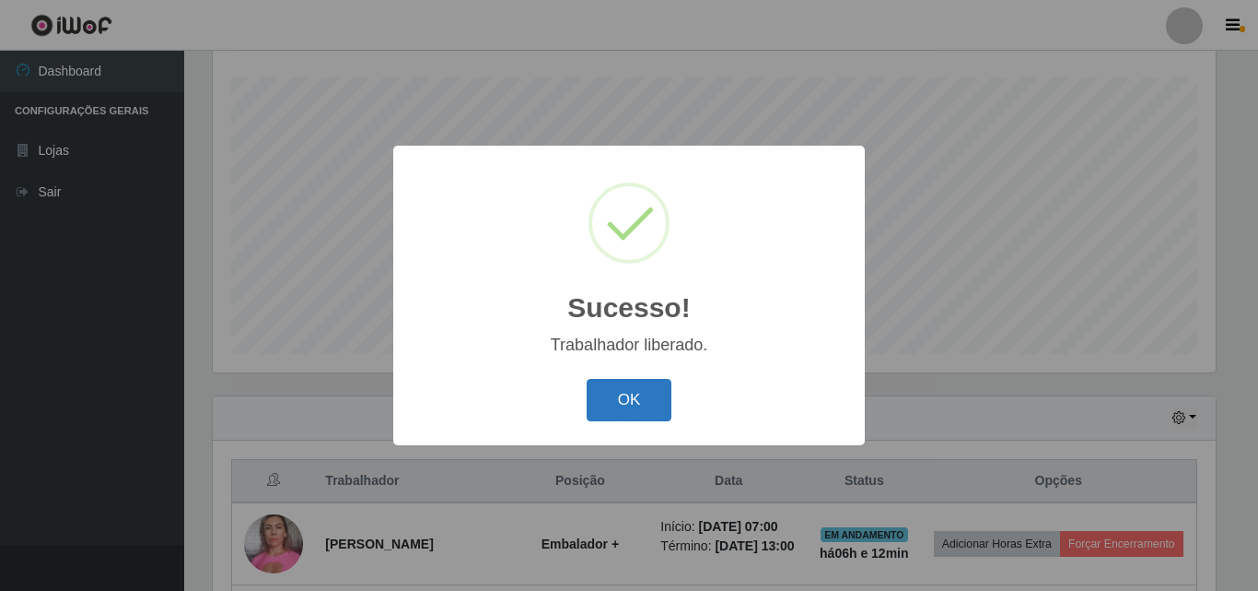
click at [589, 391] on button "OK" at bounding box center [630, 400] width 86 height 43
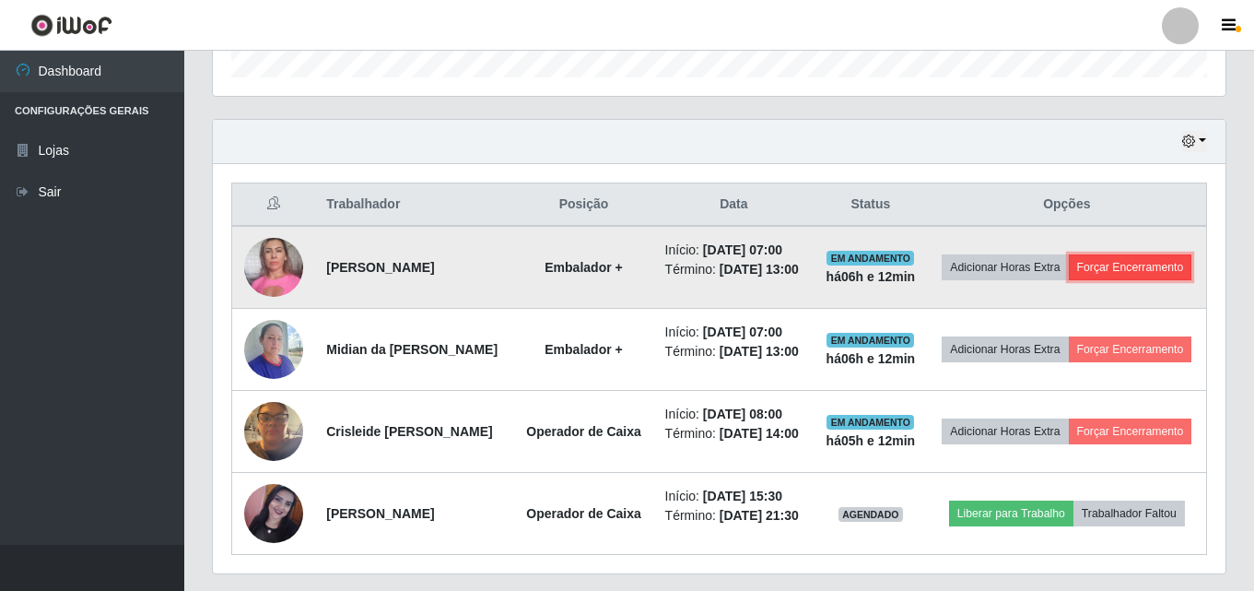
click at [1106, 280] on button "Forçar Encerramento" at bounding box center [1130, 267] width 123 height 26
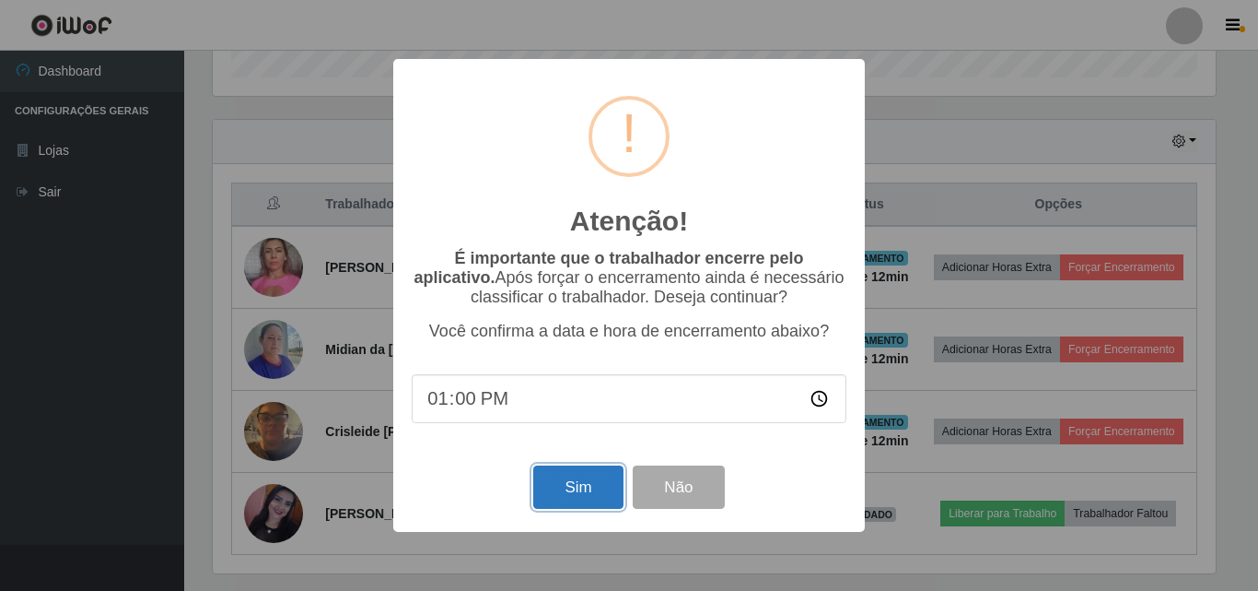
click at [556, 490] on button "Sim" at bounding box center [577, 486] width 89 height 43
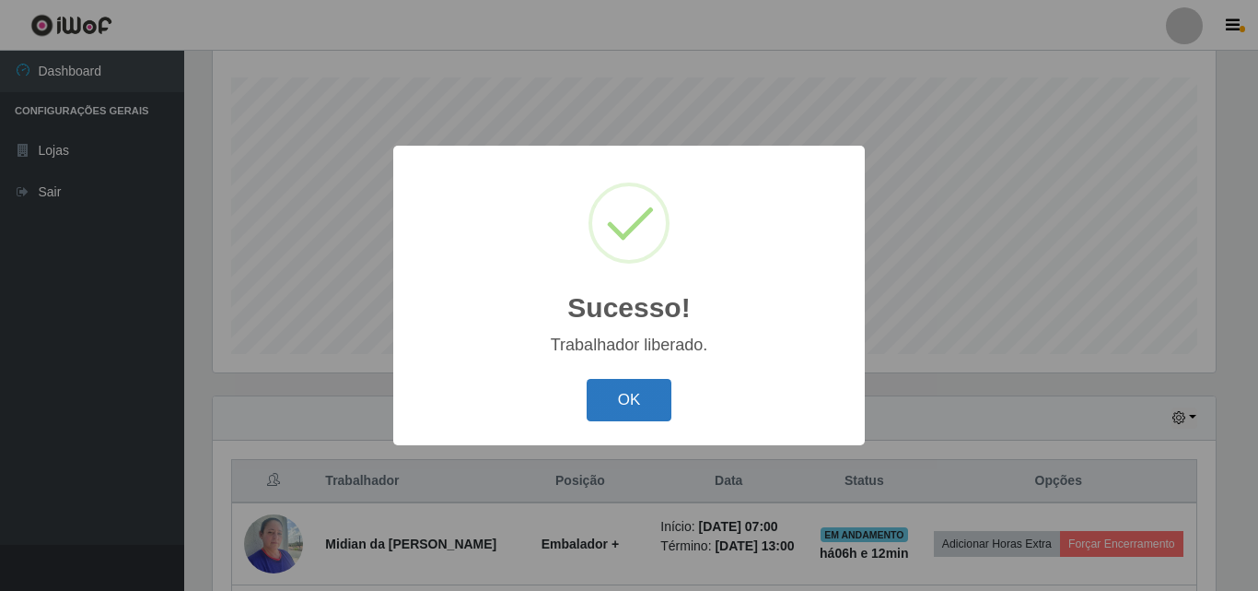
click at [609, 396] on button "OK" at bounding box center [630, 400] width 86 height 43
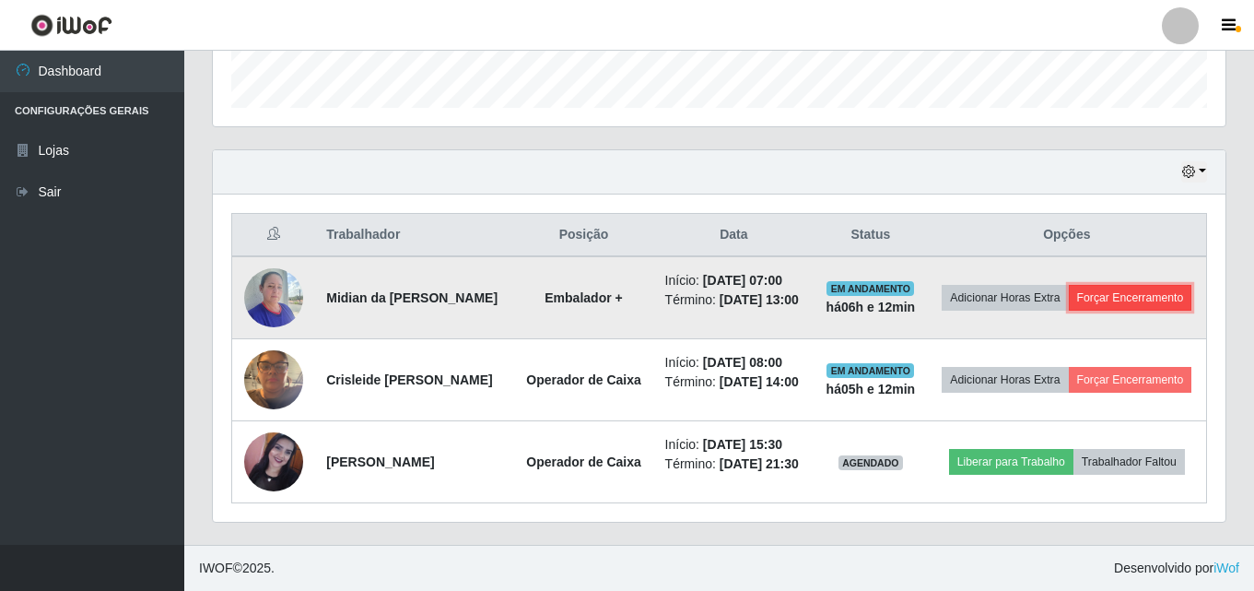
click at [1085, 293] on button "Forçar Encerramento" at bounding box center [1130, 298] width 123 height 26
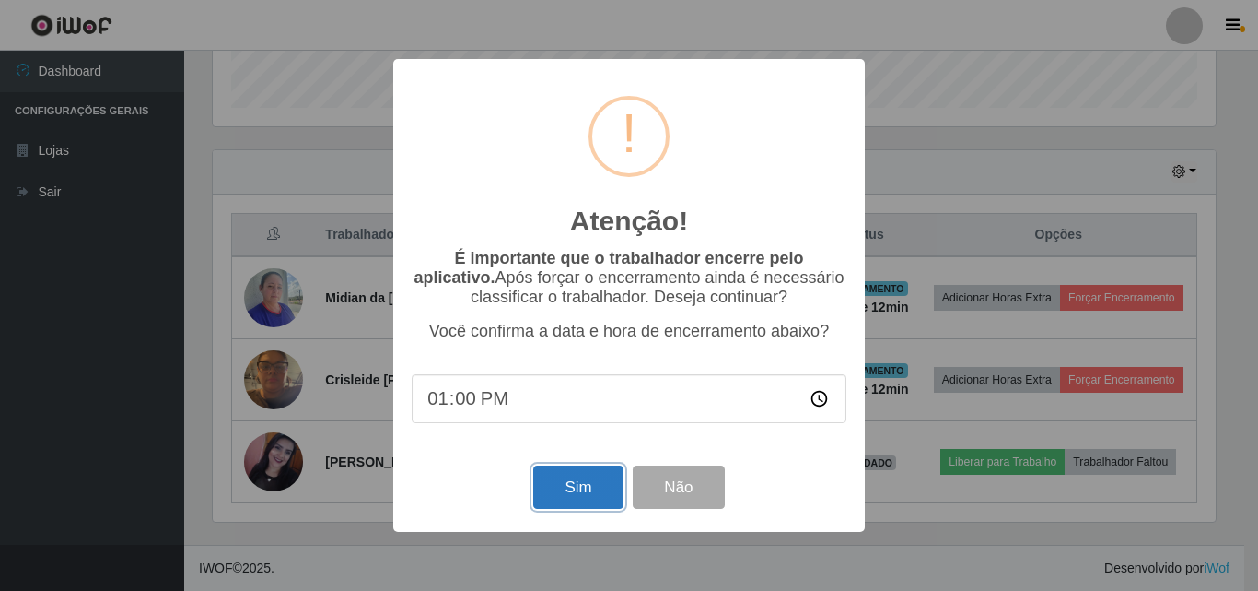
click at [581, 499] on button "Sim" at bounding box center [577, 486] width 89 height 43
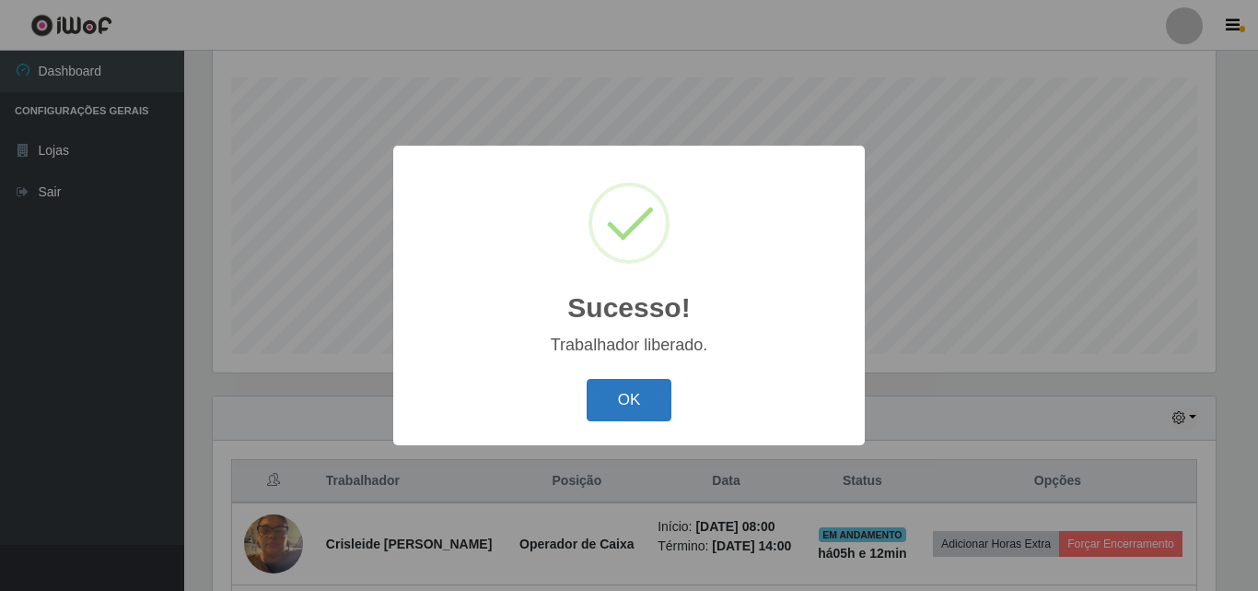
click at [637, 387] on button "OK" at bounding box center [630, 400] width 86 height 43
